Goal: Check status

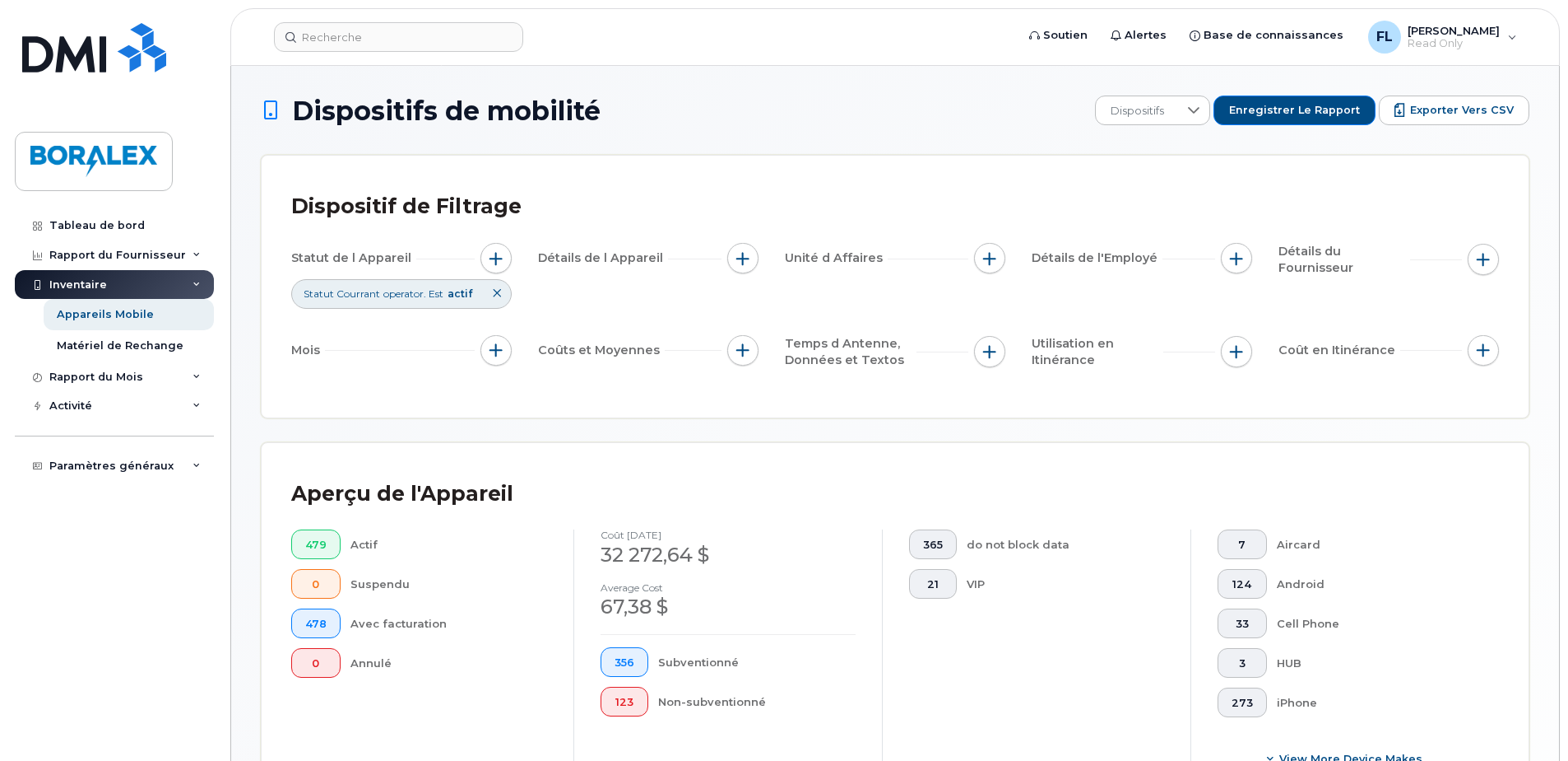
scroll to position [434, 0]
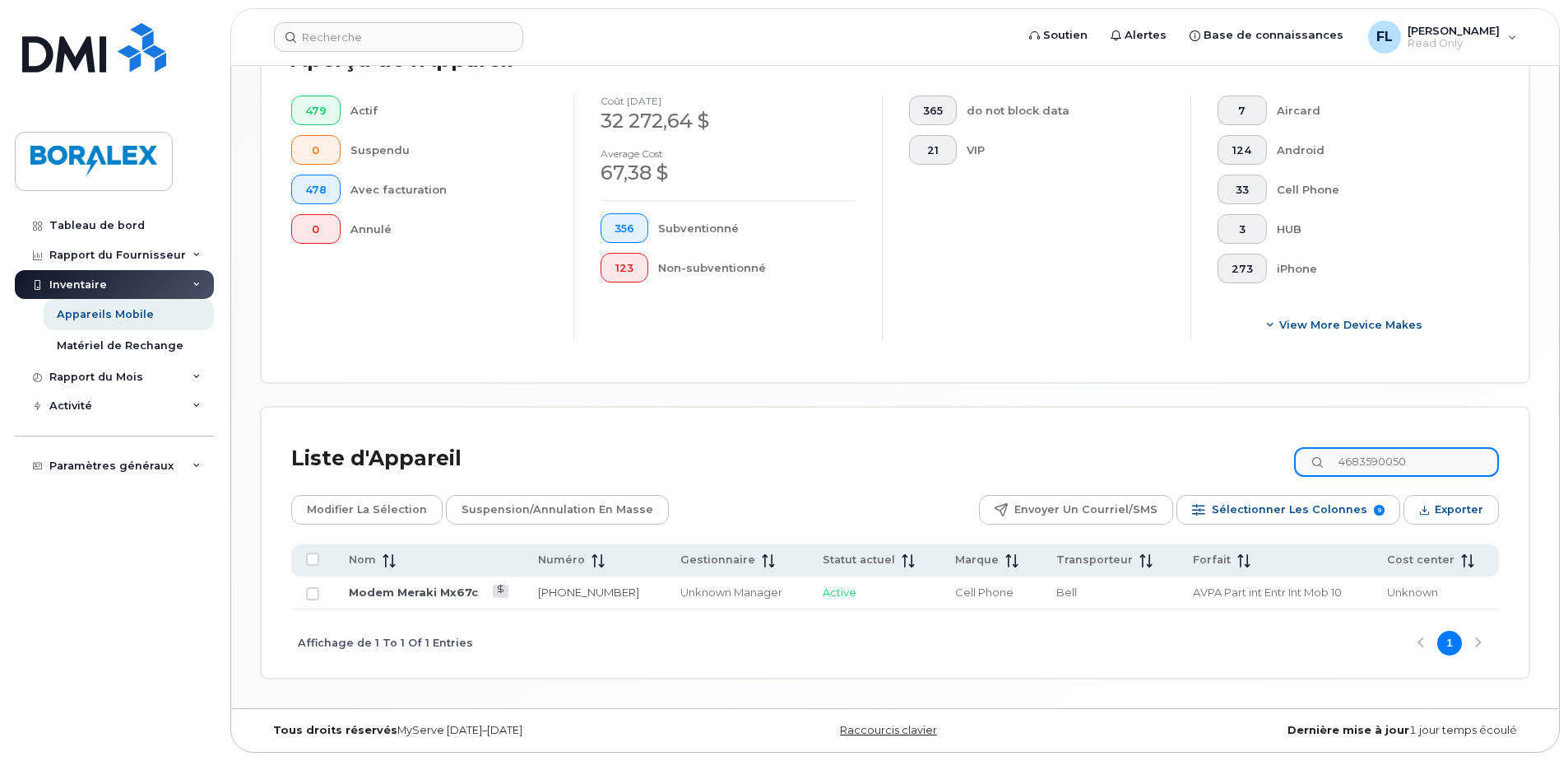
drag, startPoint x: 1427, startPoint y: 459, endPoint x: 1328, endPoint y: 465, distance: 99.2
click at [1328, 465] on input "4683590050" at bounding box center [1396, 461] width 204 height 30
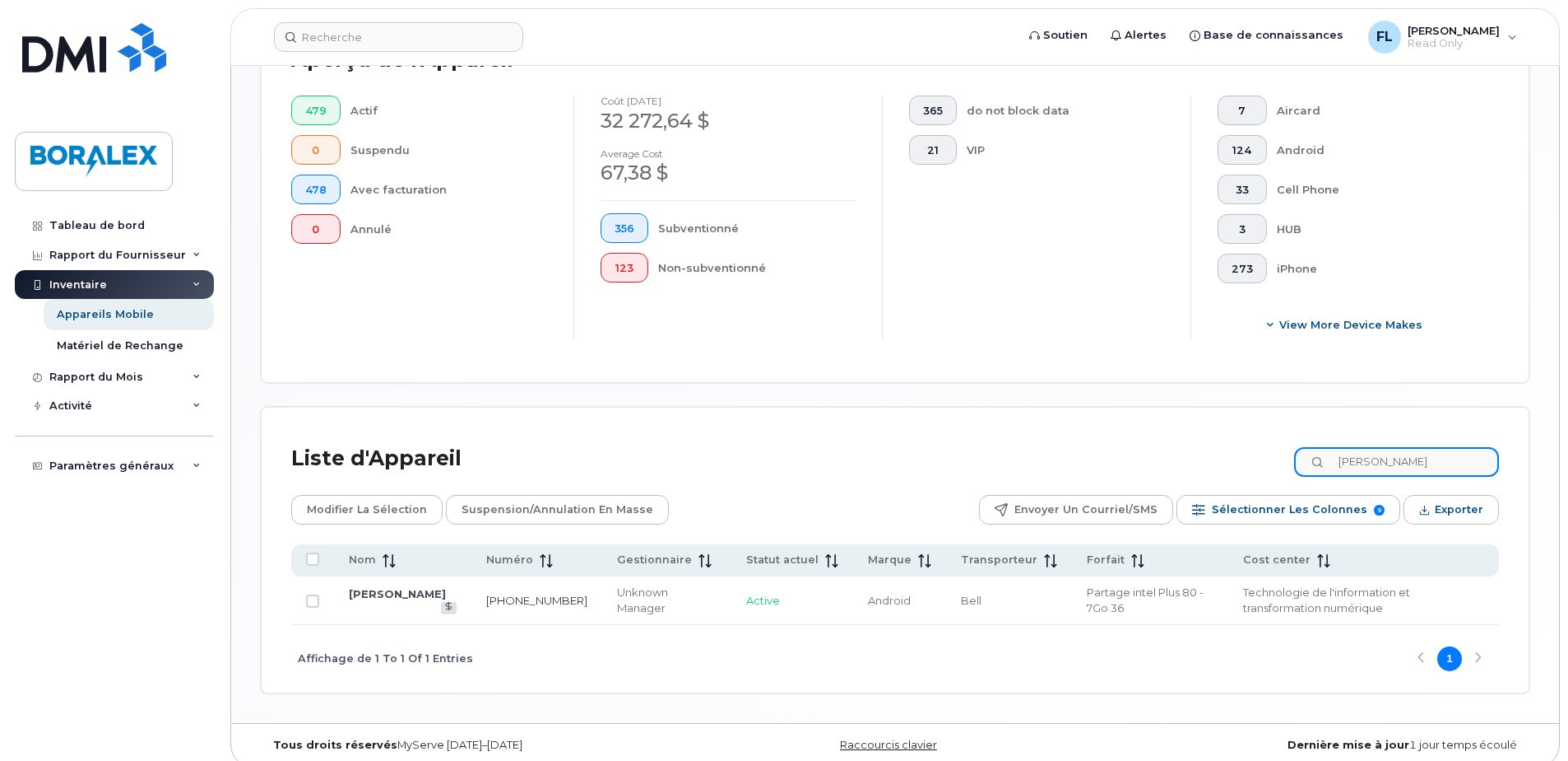
type input "francois laroc"
click at [501, 595] on link "[PHONE_NUMBER]" at bounding box center [537, 600] width 101 height 14
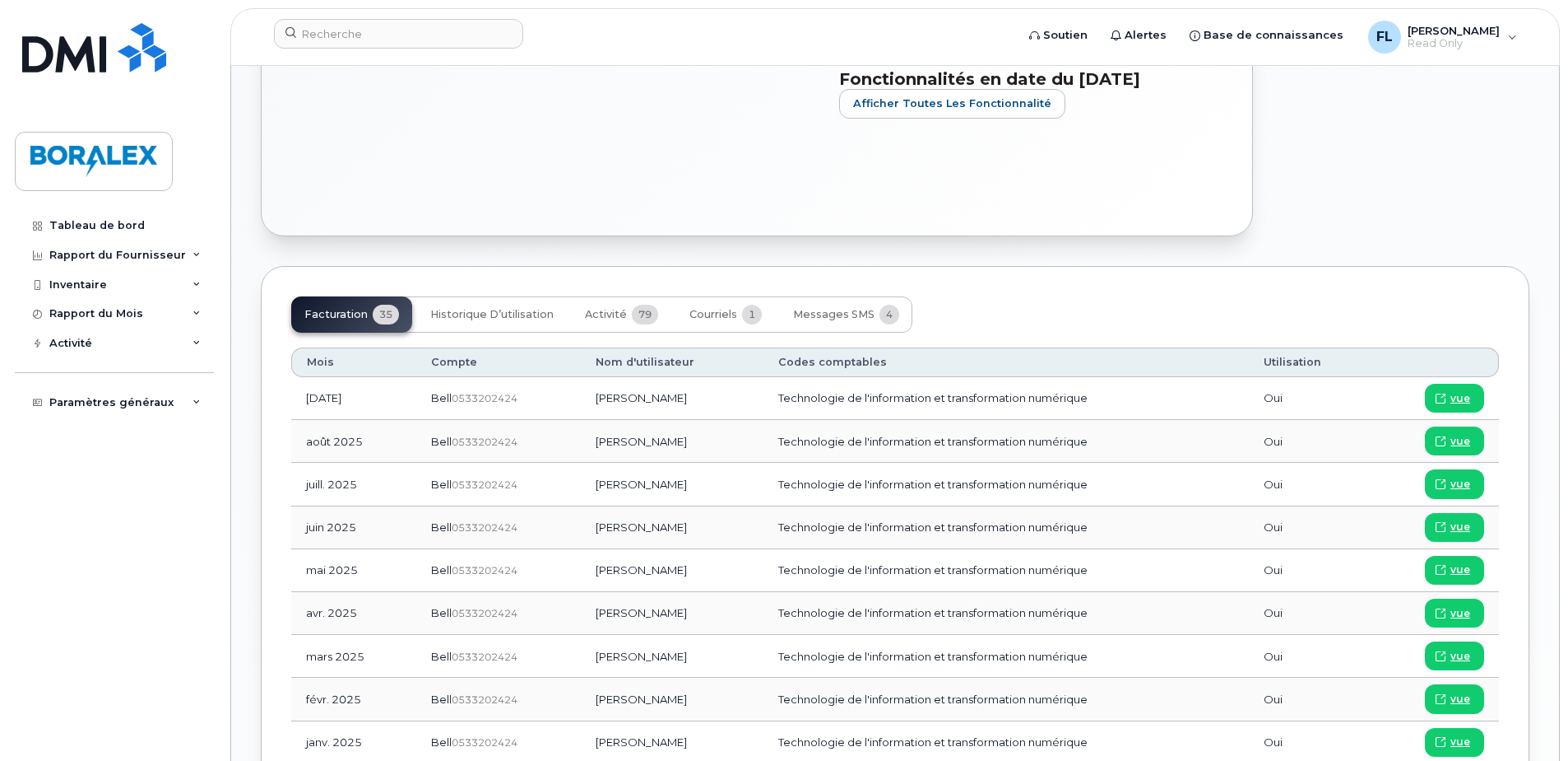
scroll to position [741, 0]
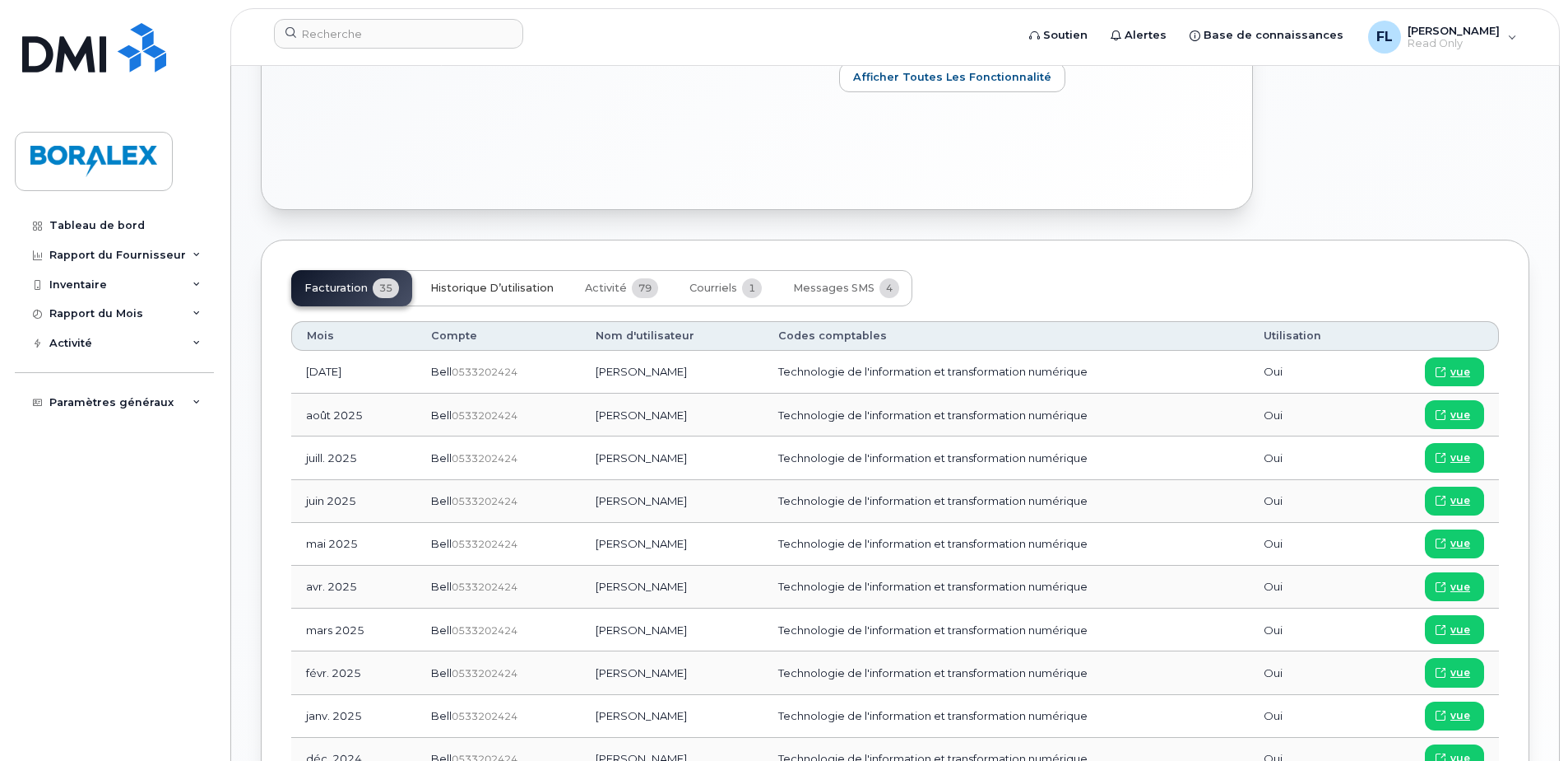
click at [504, 295] on span "Historique d’utilisation" at bounding box center [491, 288] width 123 height 14
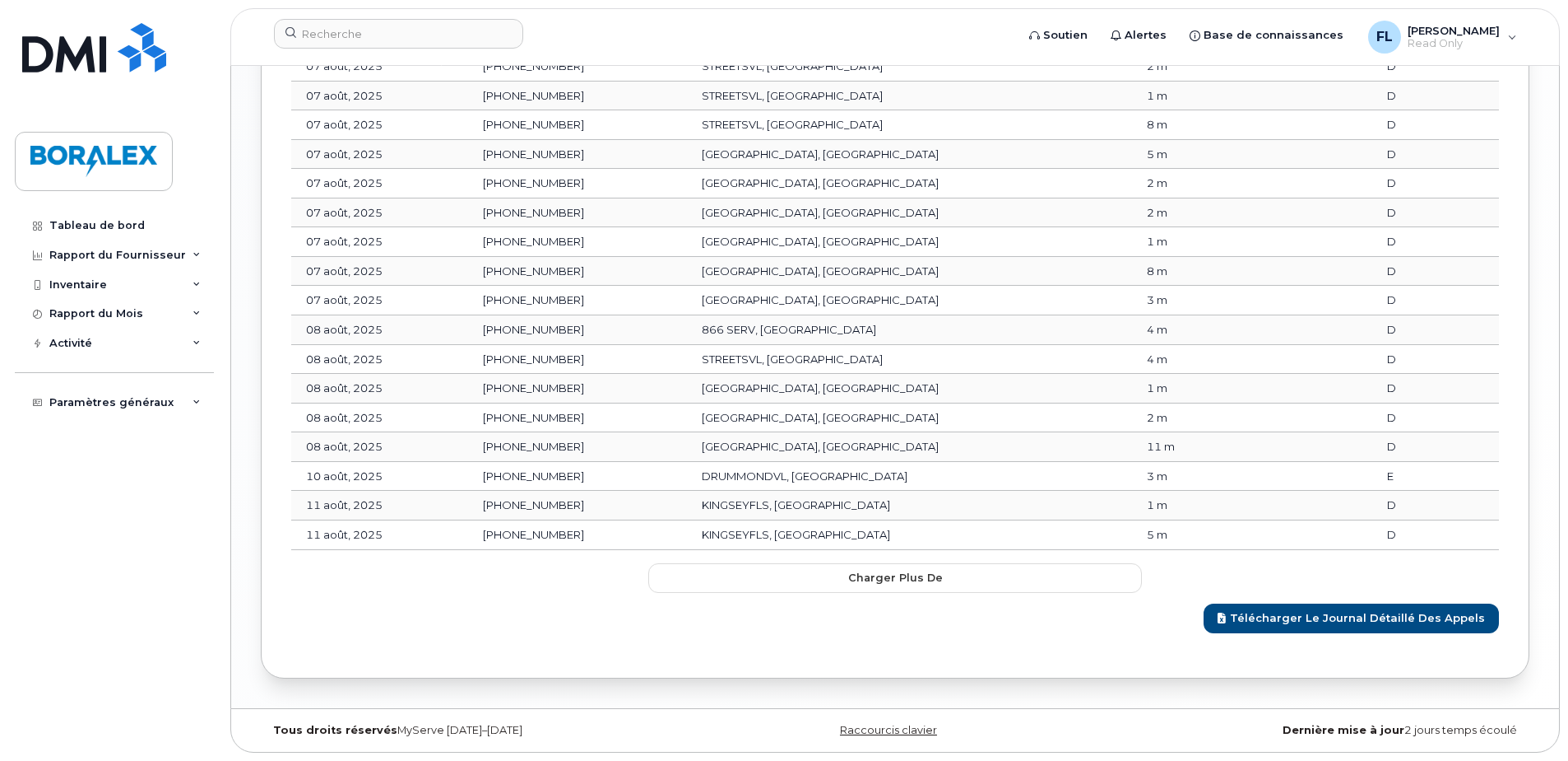
scroll to position [1667, 0]
click at [864, 573] on span "Charger plus de" at bounding box center [895, 578] width 95 height 16
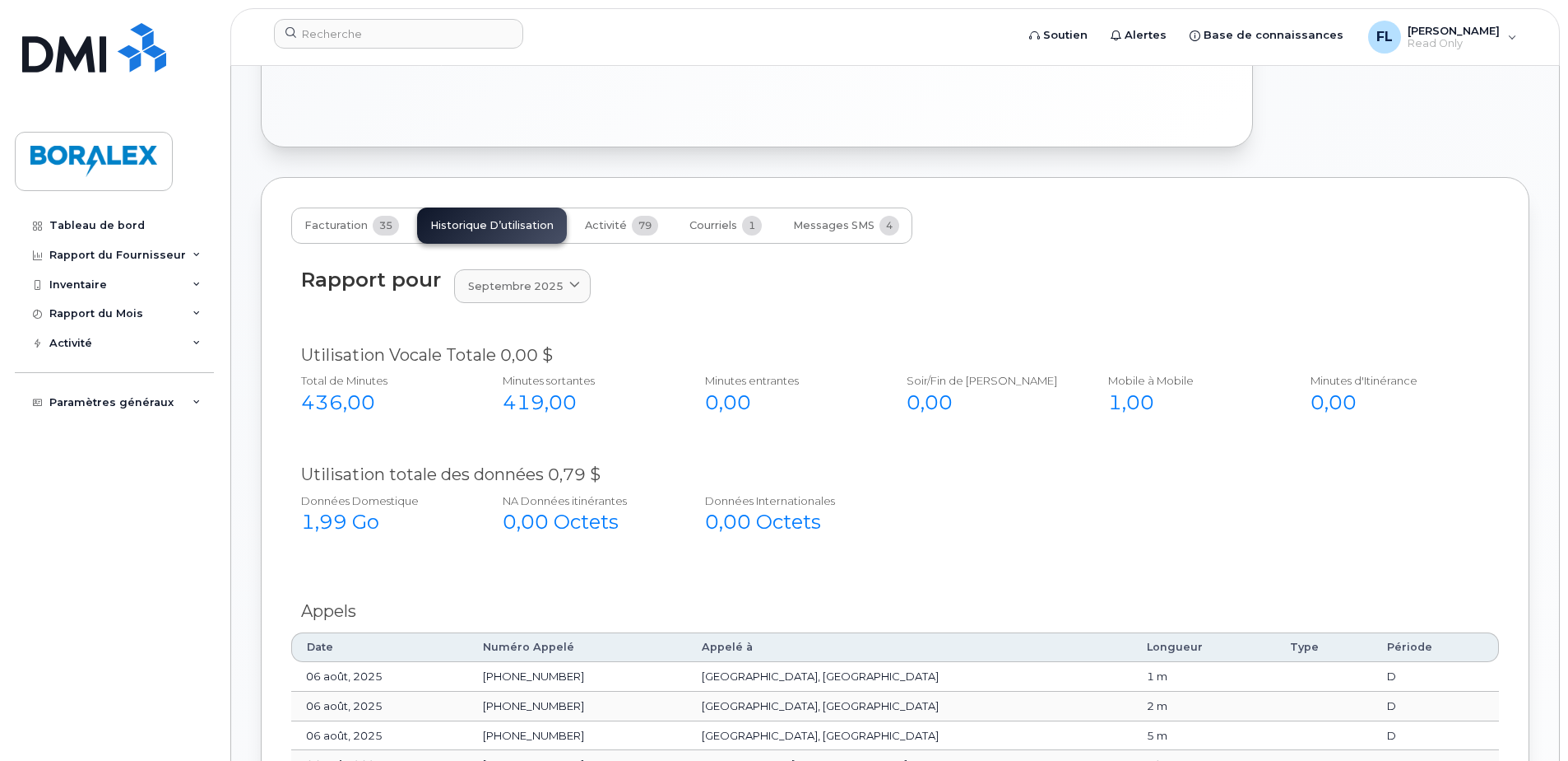
scroll to position [753, 0]
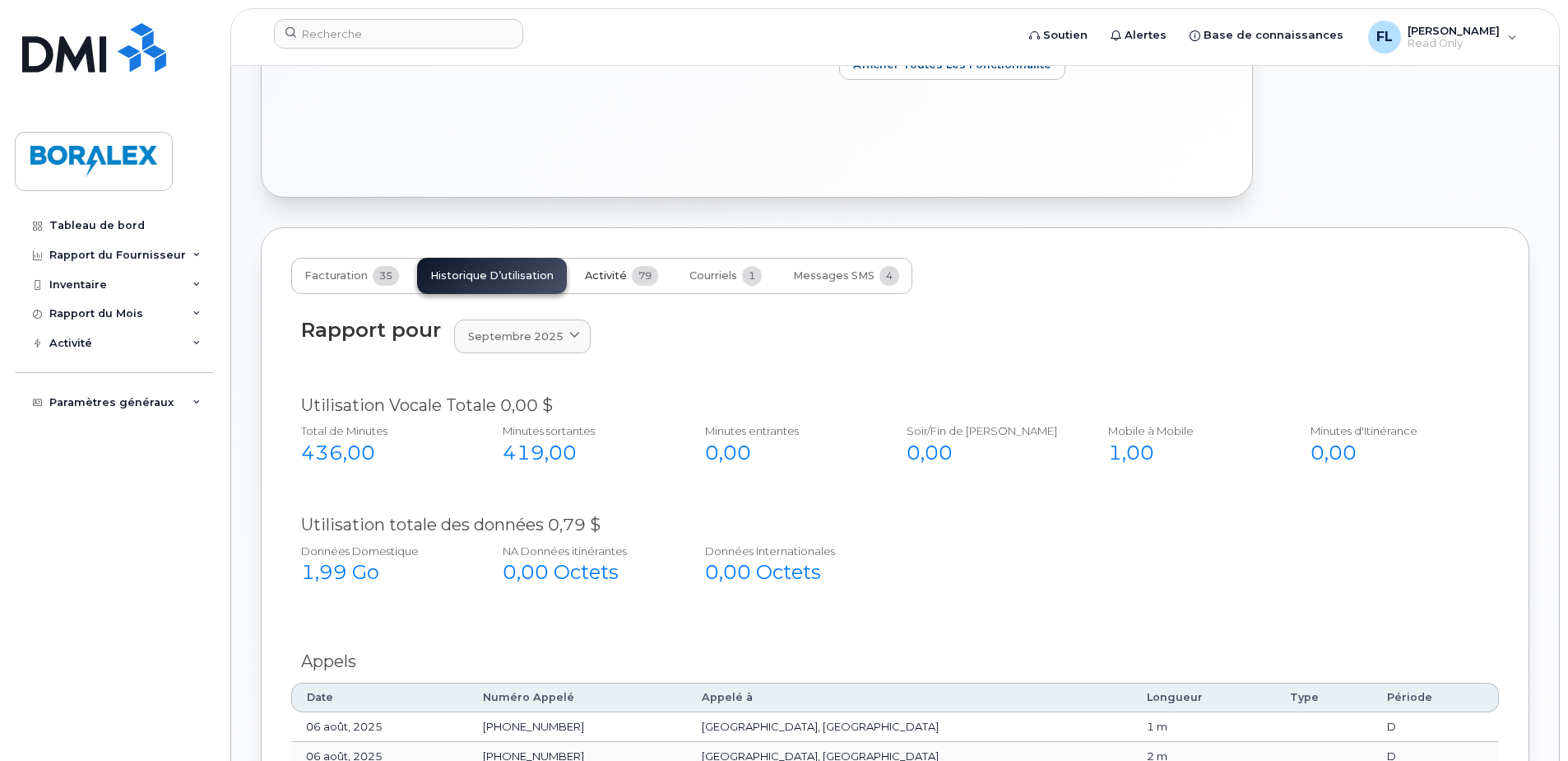
click at [618, 282] on span "Activité" at bounding box center [606, 276] width 42 height 14
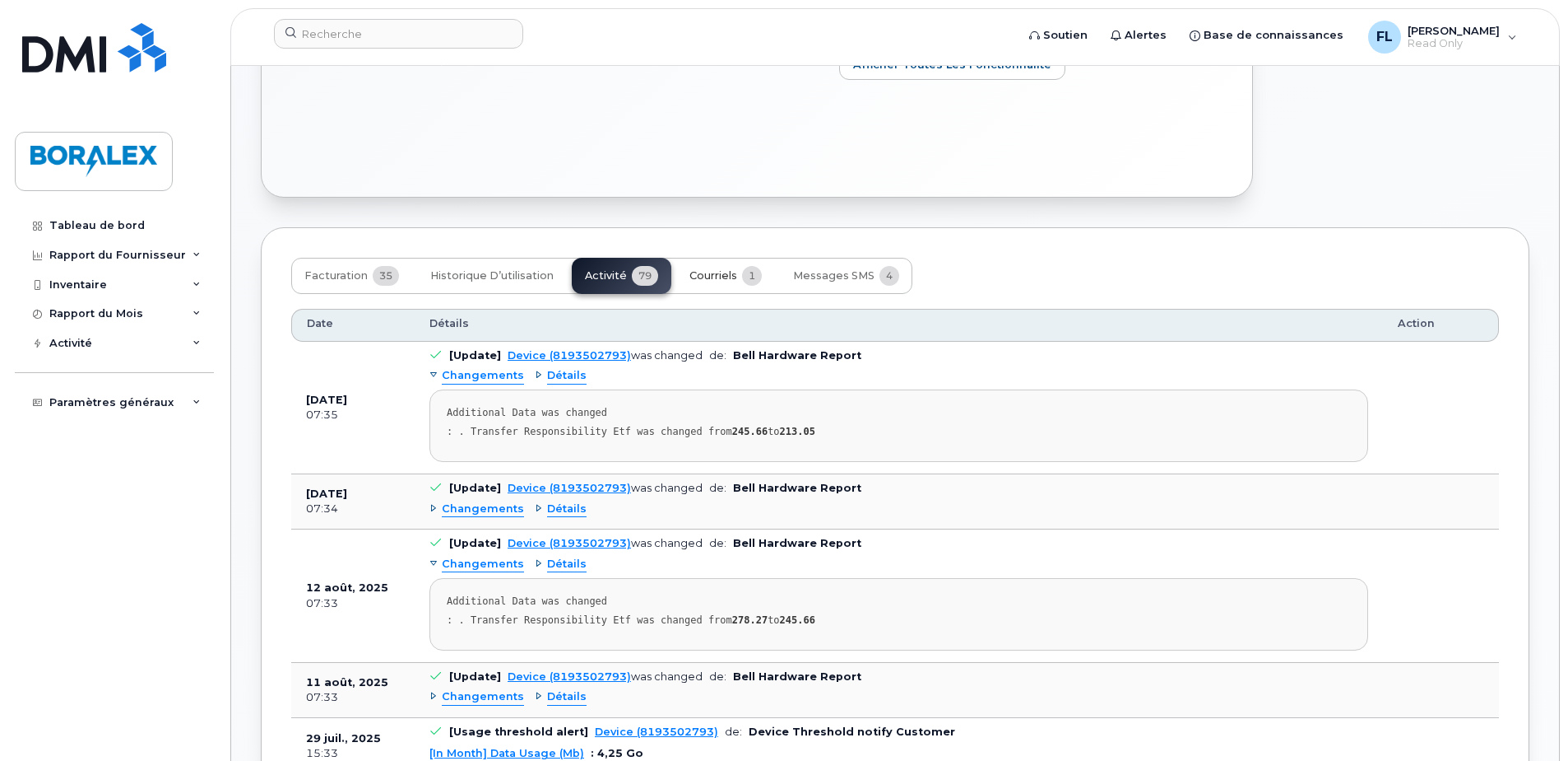
click at [711, 282] on span "Courriels" at bounding box center [713, 276] width 47 height 14
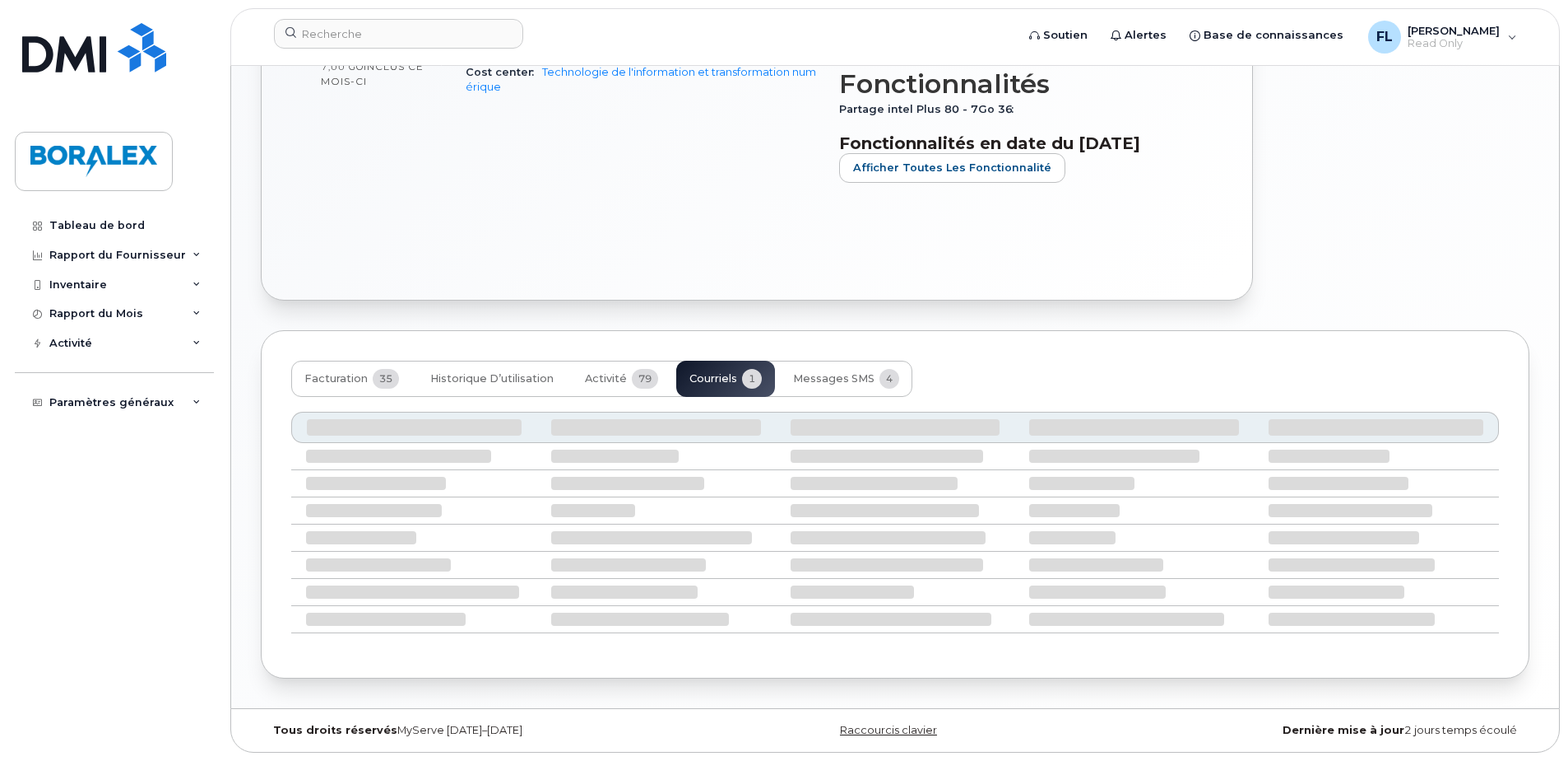
scroll to position [508, 0]
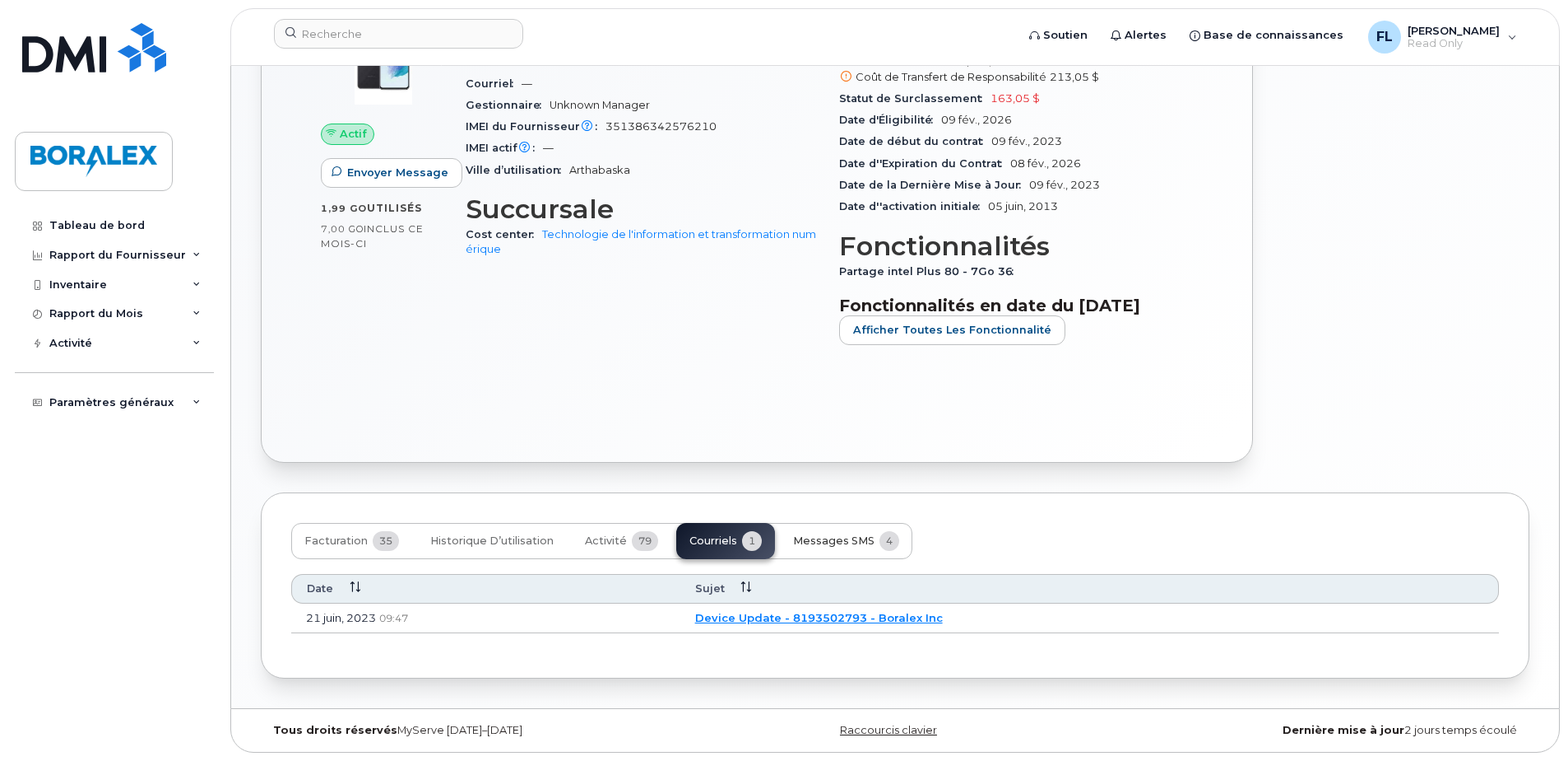
click at [823, 538] on span "Messages SMS" at bounding box center [834, 541] width 81 height 14
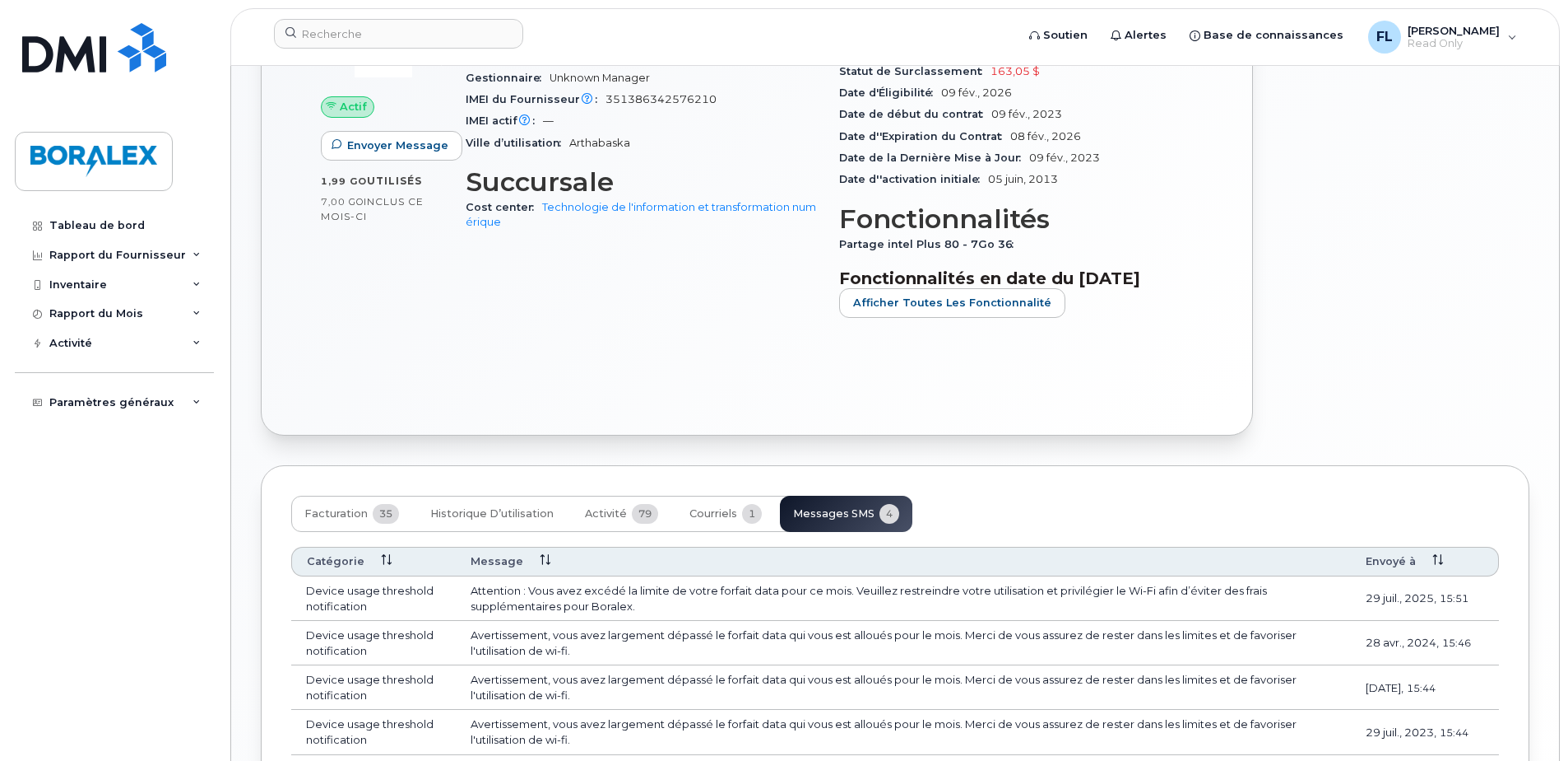
scroll to position [492, 0]
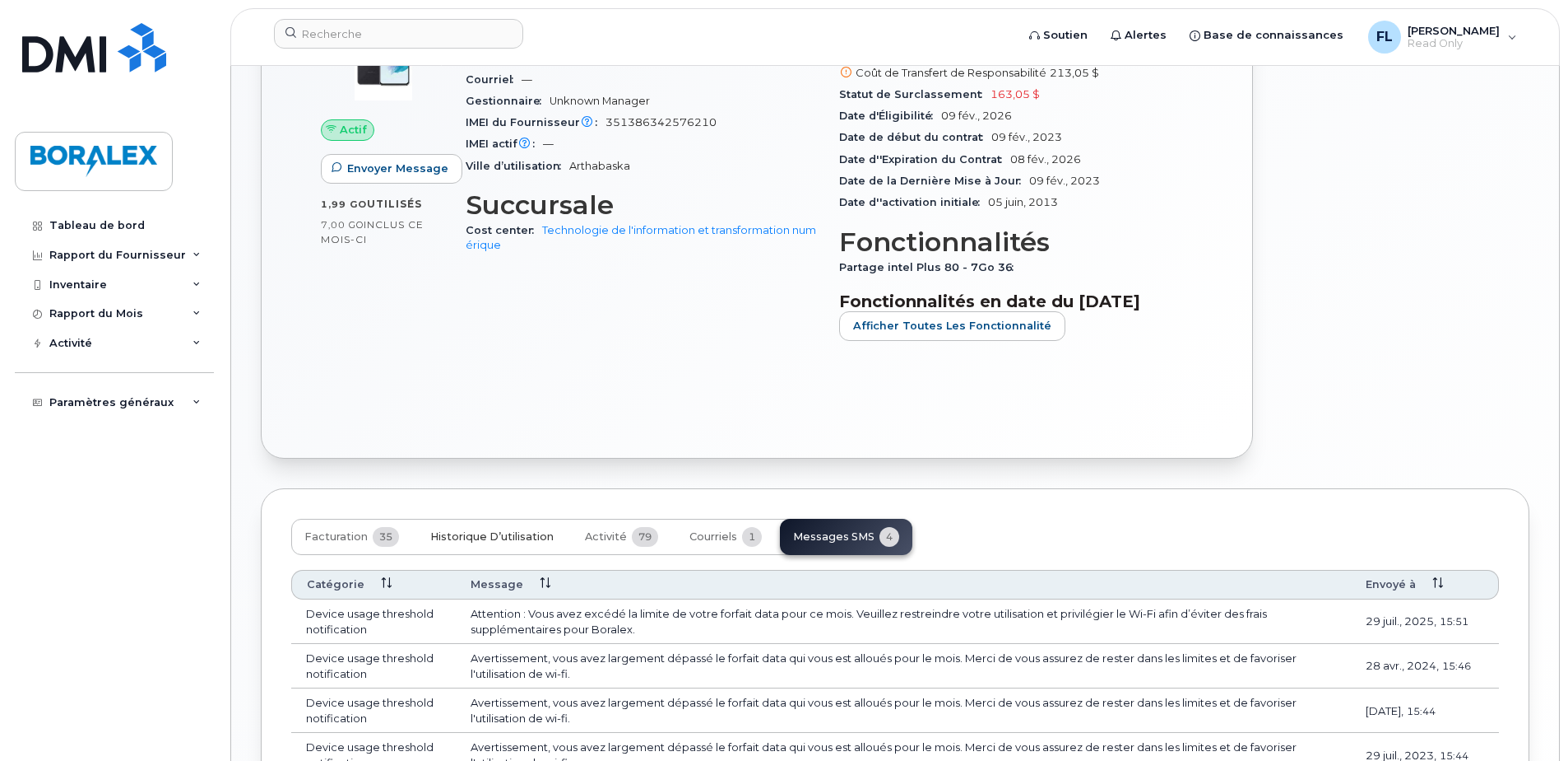
click at [478, 543] on span "Historique d’utilisation" at bounding box center [491, 537] width 123 height 14
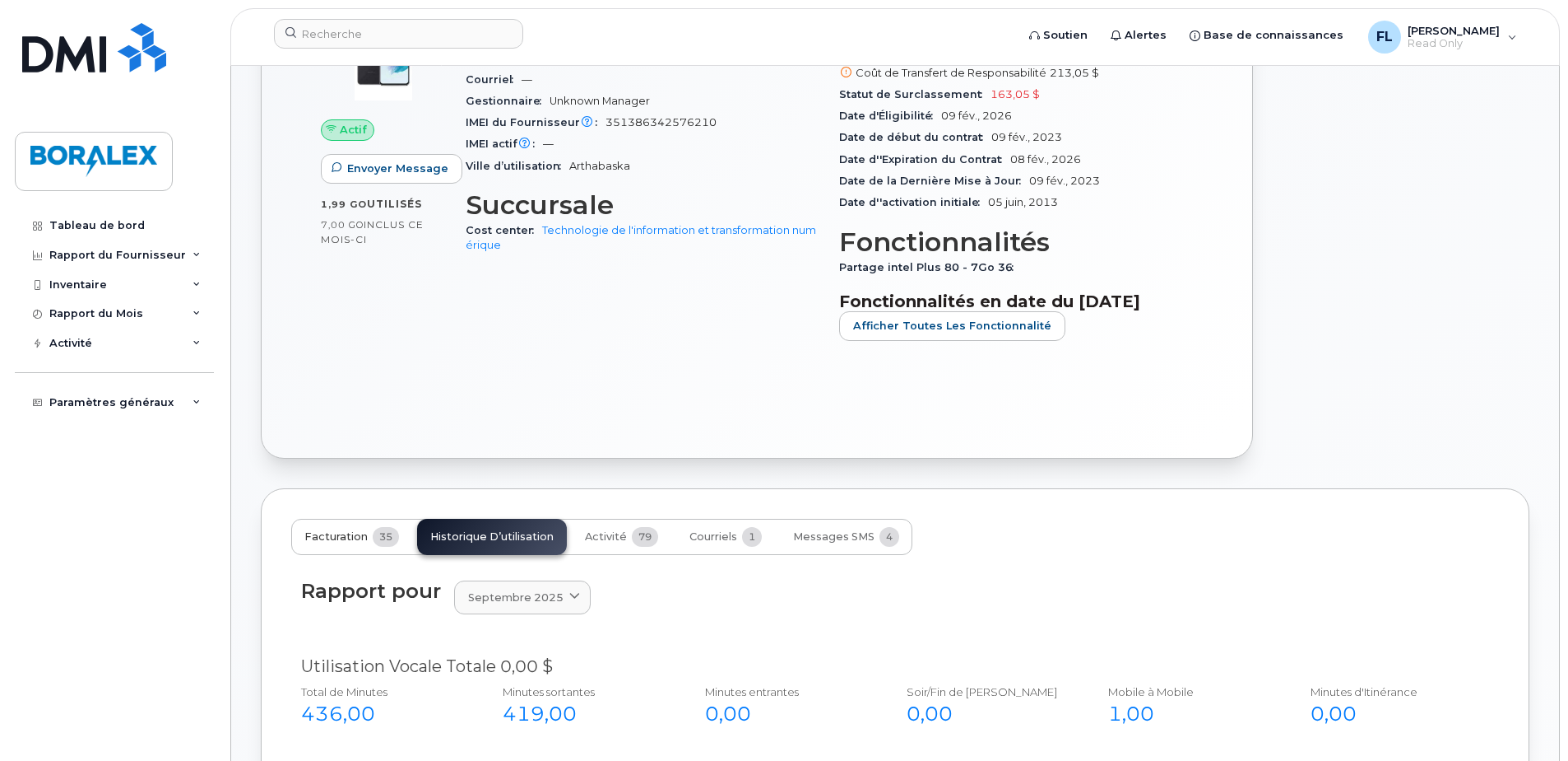
click at [325, 543] on span "Facturation" at bounding box center [335, 537] width 63 height 14
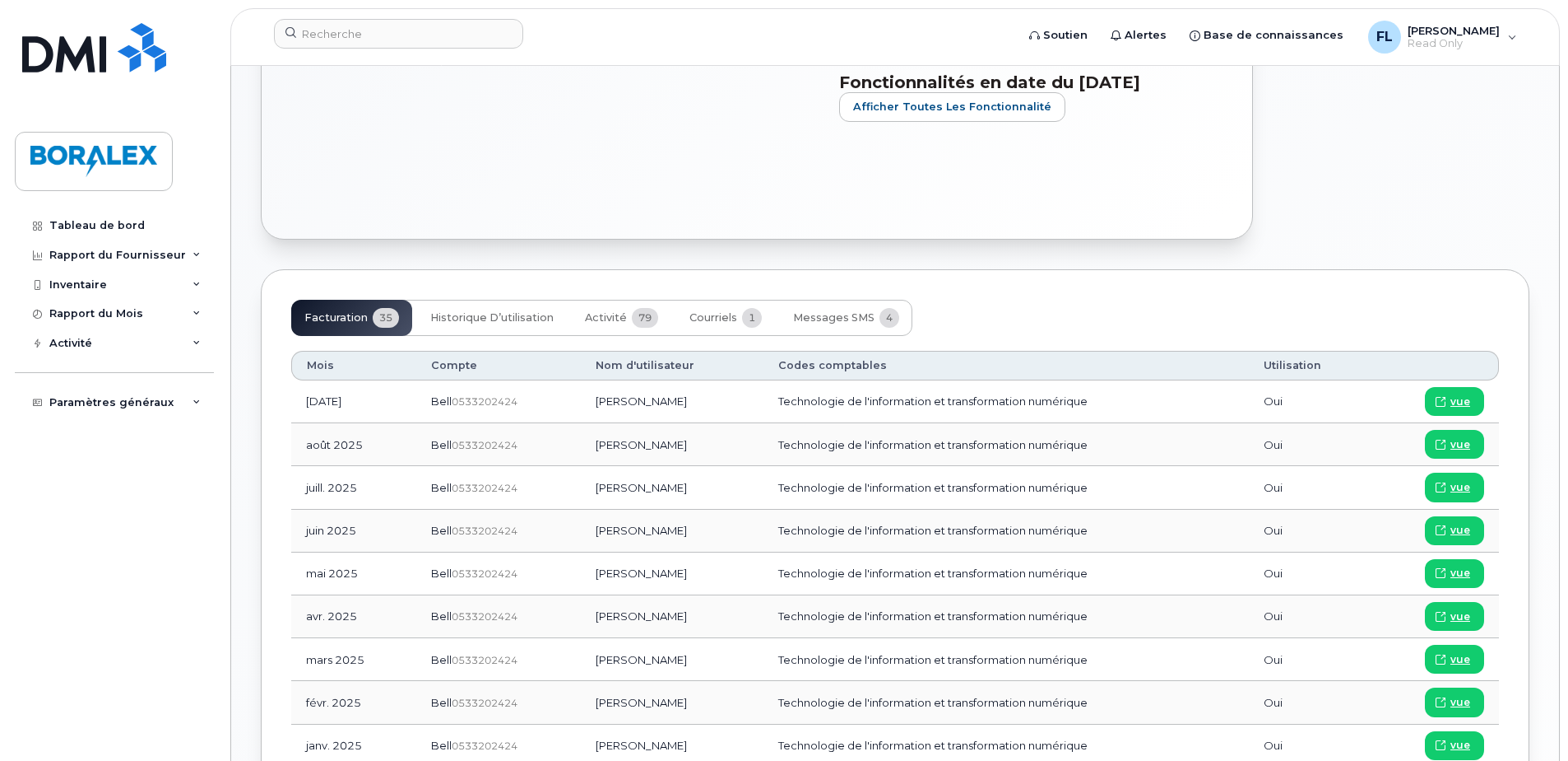
scroll to position [740, 0]
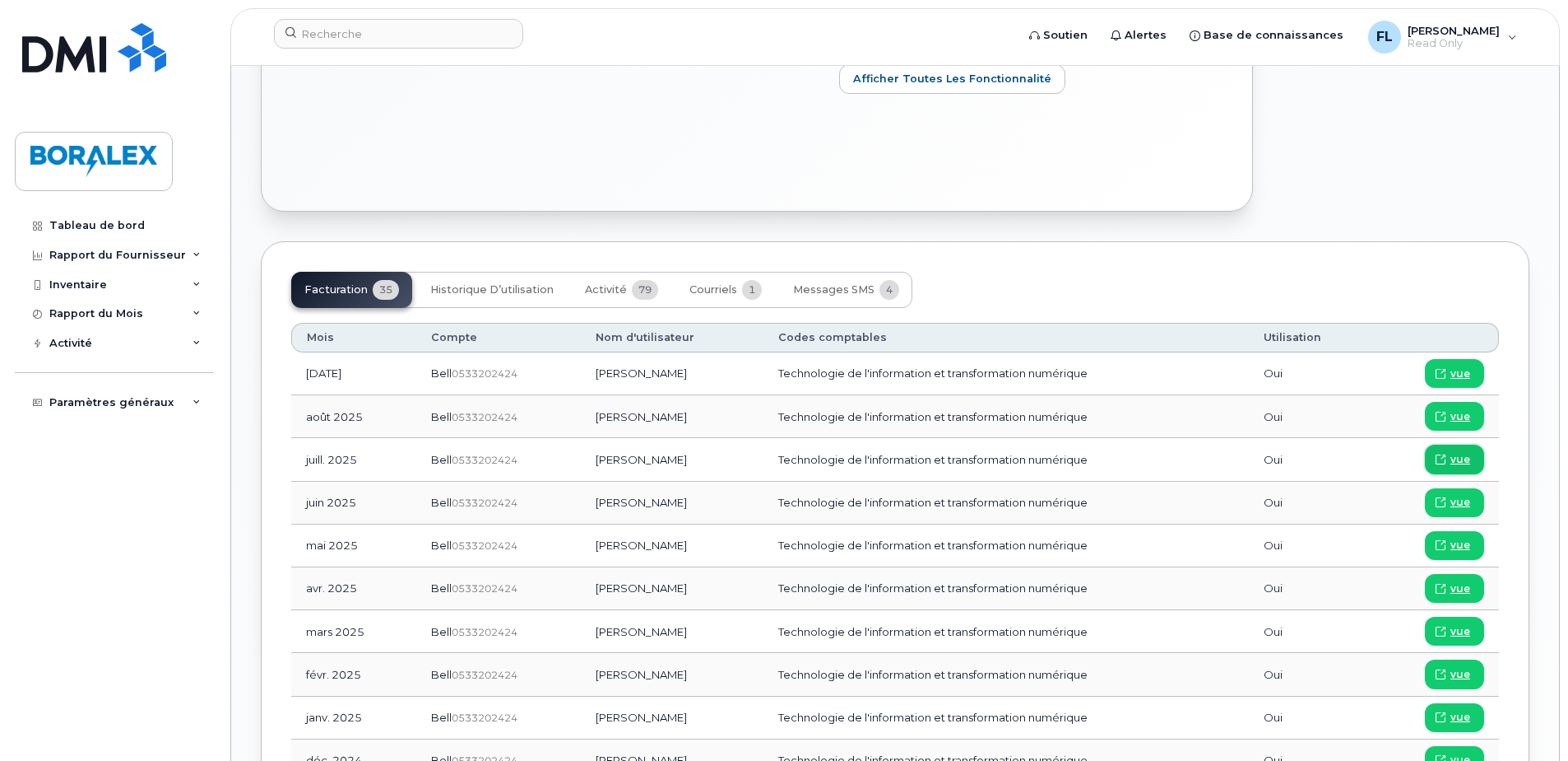
click at [1460, 466] on span "vue" at bounding box center [1460, 459] width 19 height 15
